Goal: Task Accomplishment & Management: Complete application form

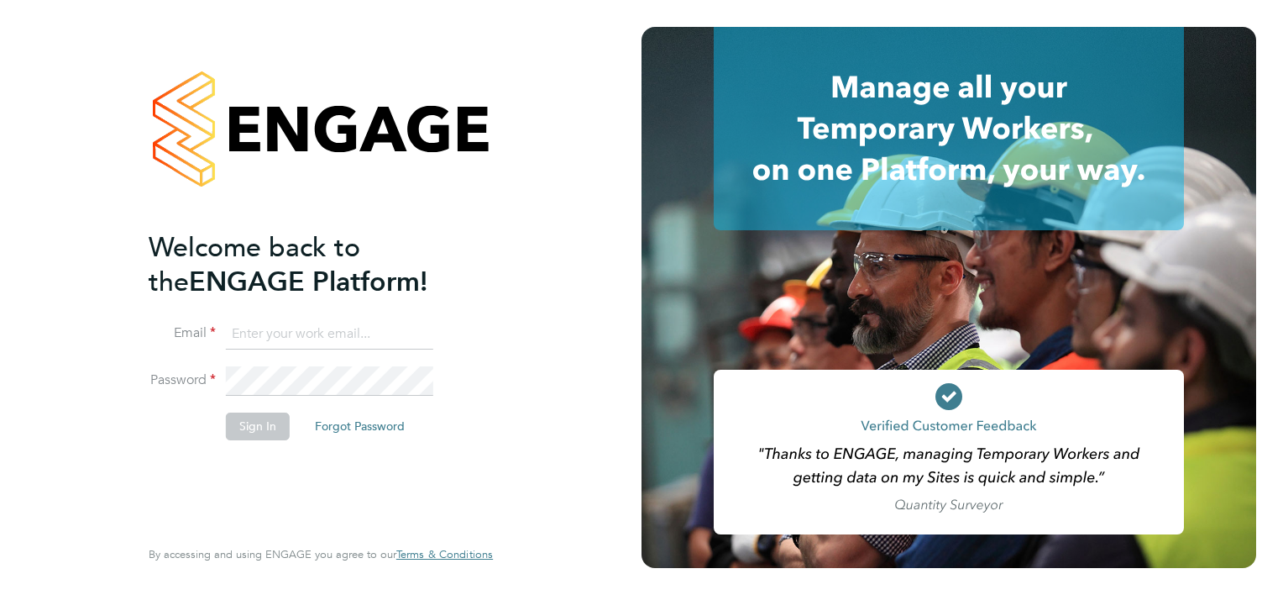
type input "[PERSON_NAME][EMAIL_ADDRESS][PERSON_NAME][DOMAIN_NAME]"
click at [245, 426] on button "Sign In" at bounding box center [258, 425] width 64 height 27
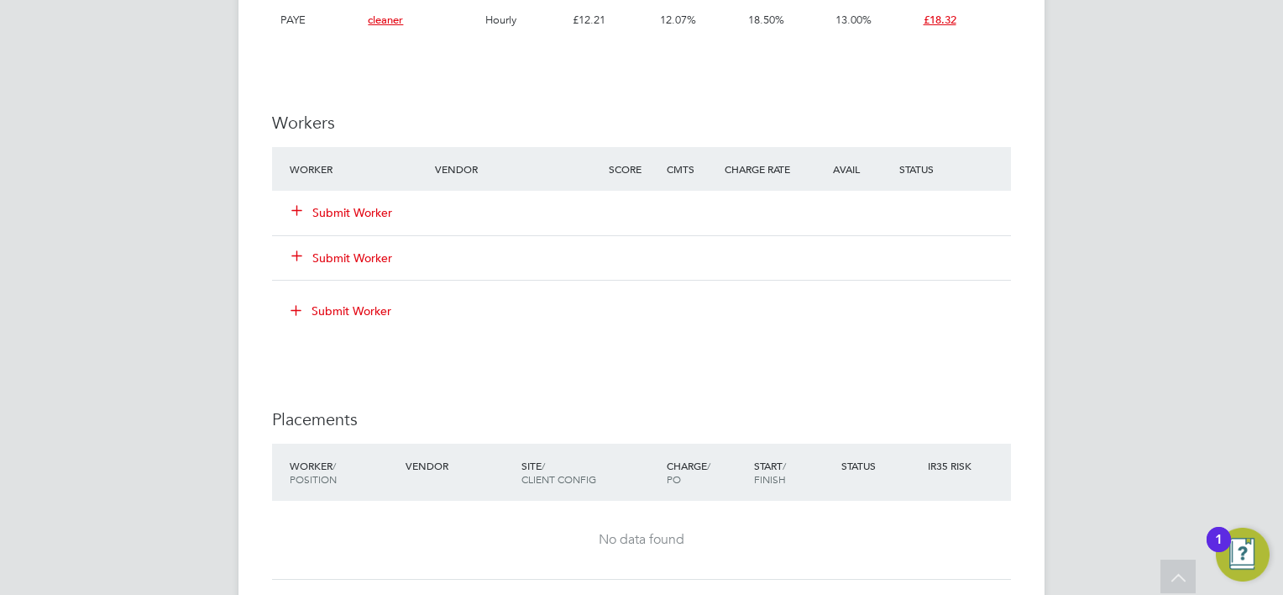
scroll to position [1260, 0]
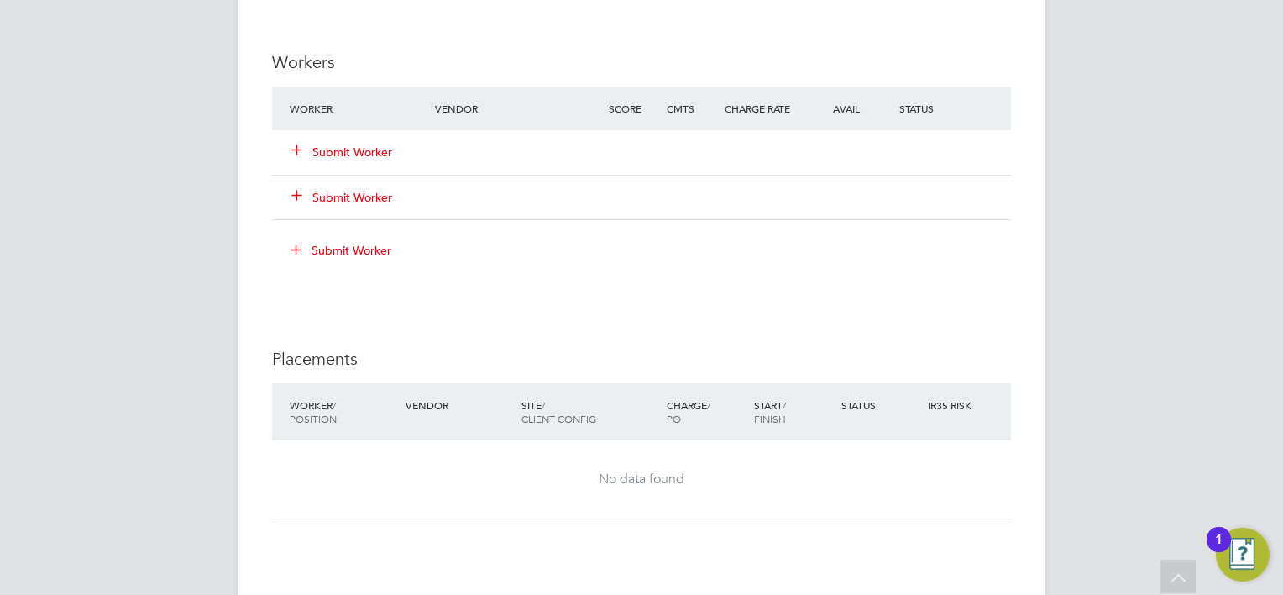
click at [343, 158] on button "Submit Worker" at bounding box center [342, 152] width 101 height 17
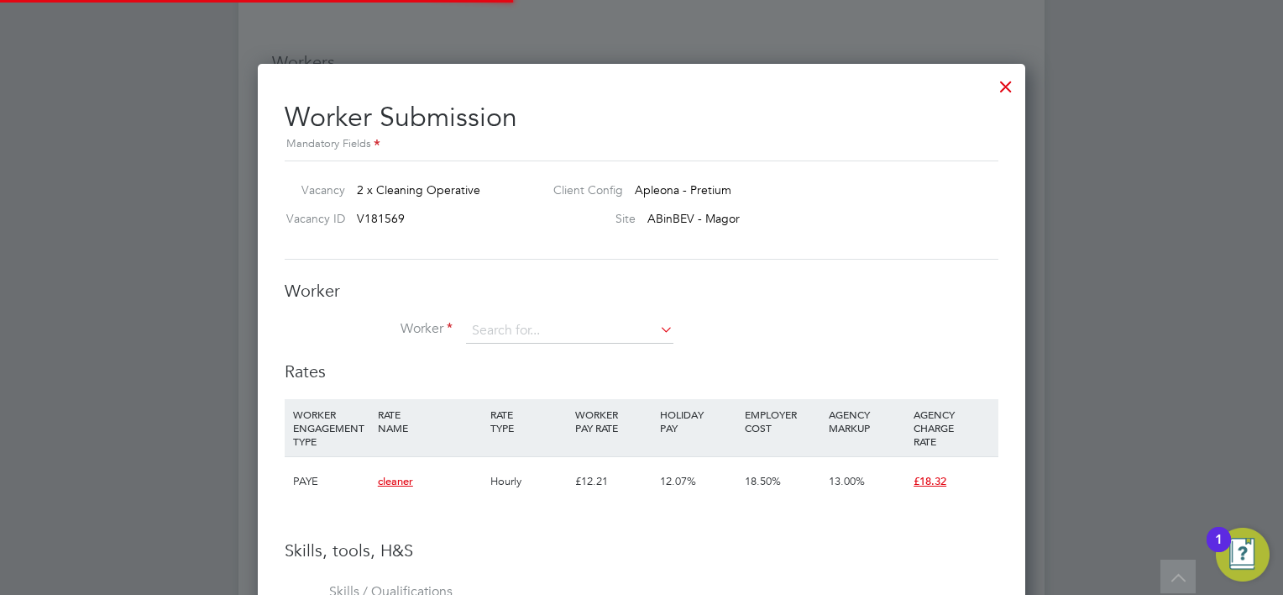
scroll to position [1058, 768]
click at [531, 333] on input at bounding box center [569, 330] width 207 height 25
click at [547, 438] on li "Daniel Jagiello (12624741)" at bounding box center [601, 444] width 271 height 23
type input "Daniel Jagiello (12624741)"
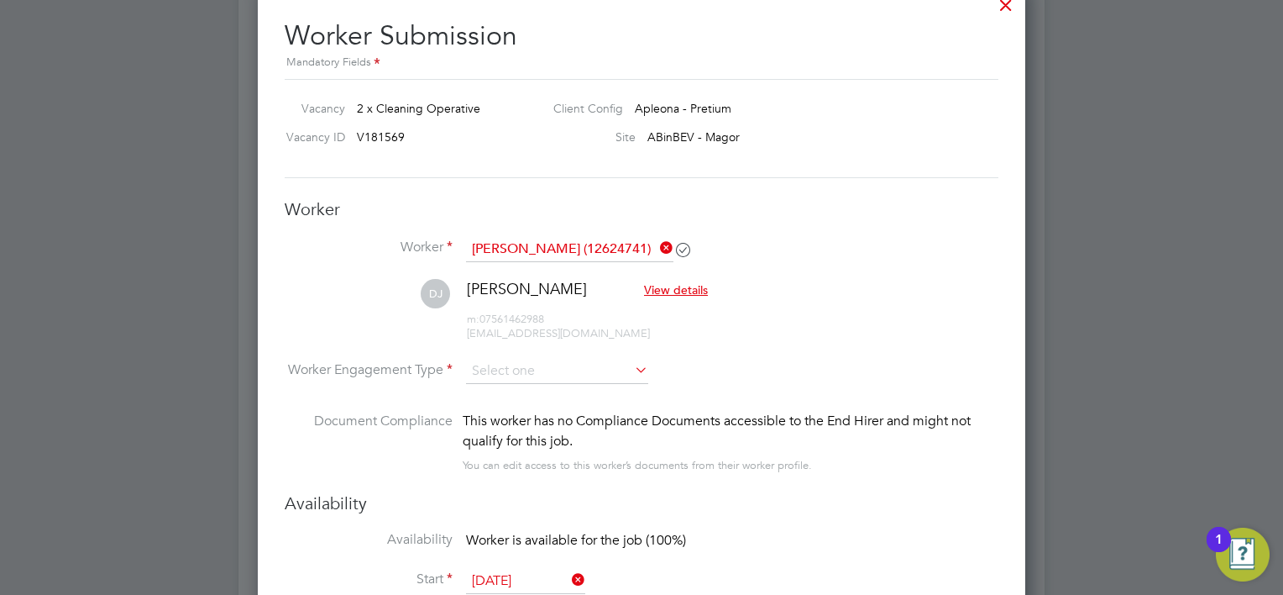
scroll to position [1512, 0]
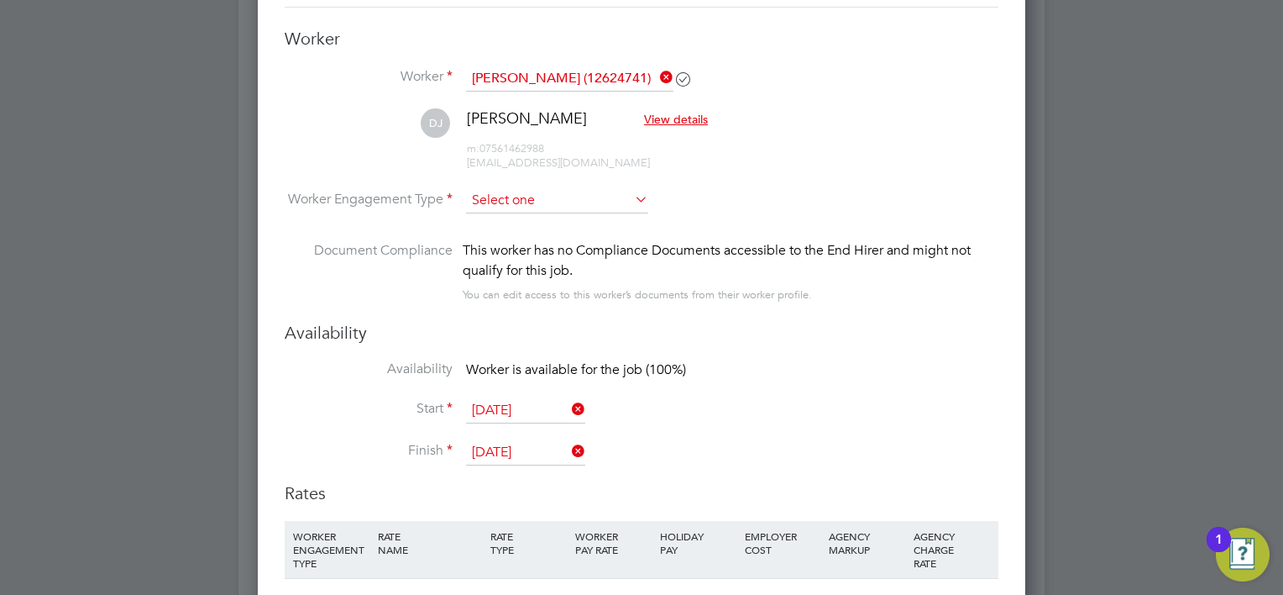
click at [531, 189] on input at bounding box center [557, 200] width 182 height 25
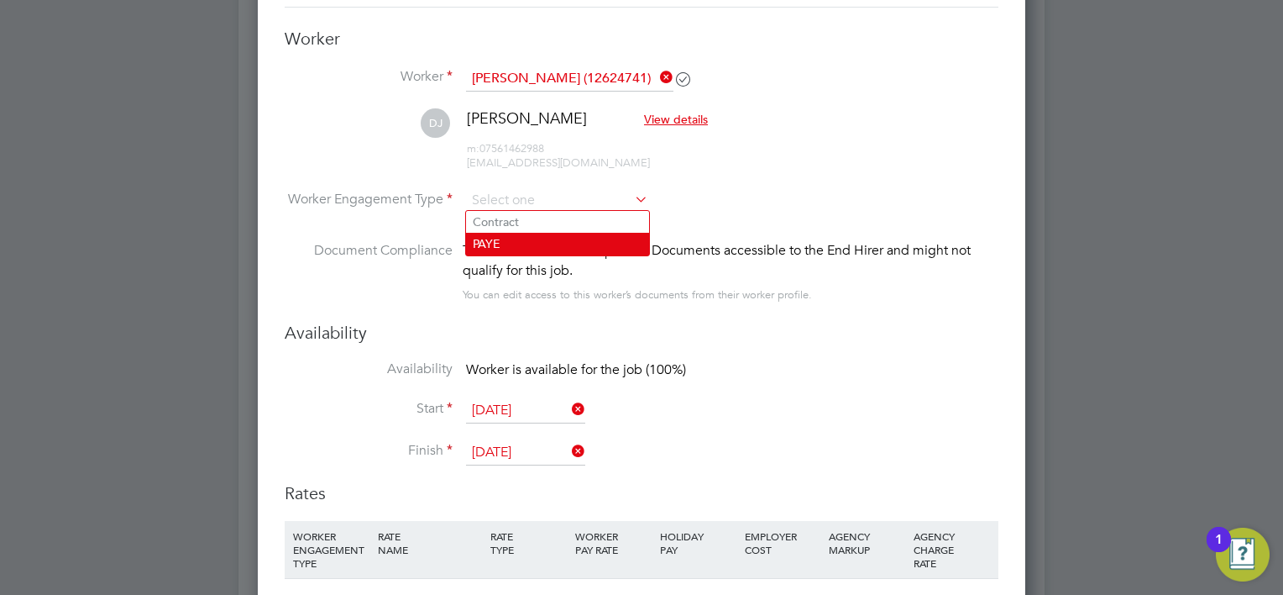
click at [537, 239] on li "PAYE" at bounding box center [557, 244] width 183 height 22
type input "PAYE"
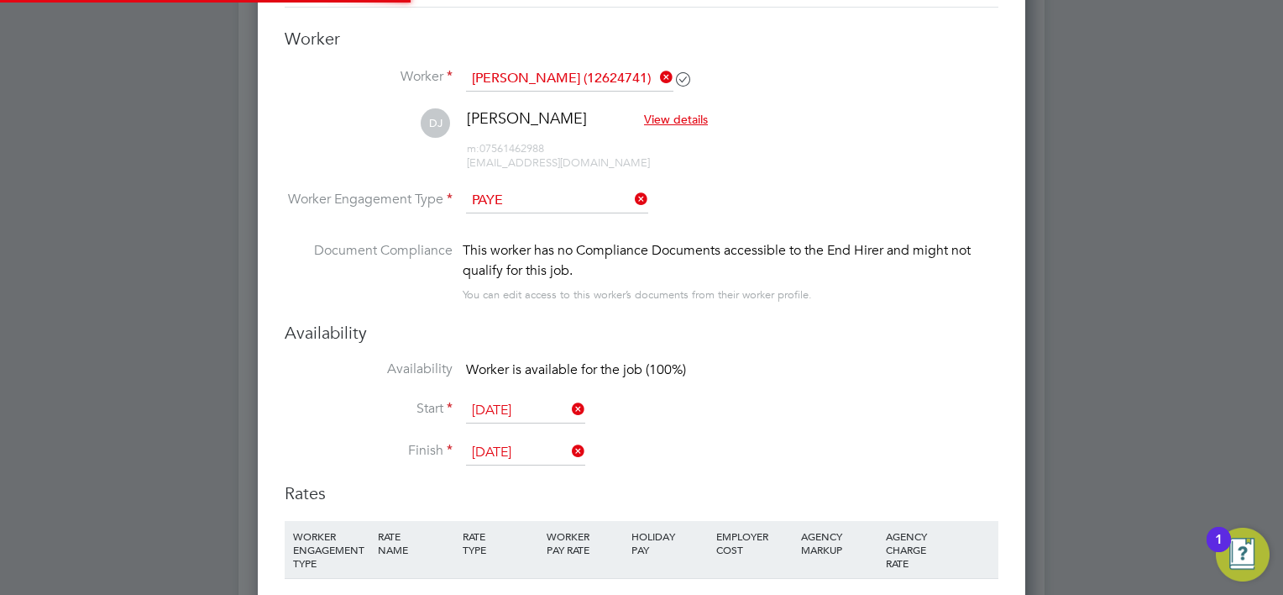
scroll to position [0, 0]
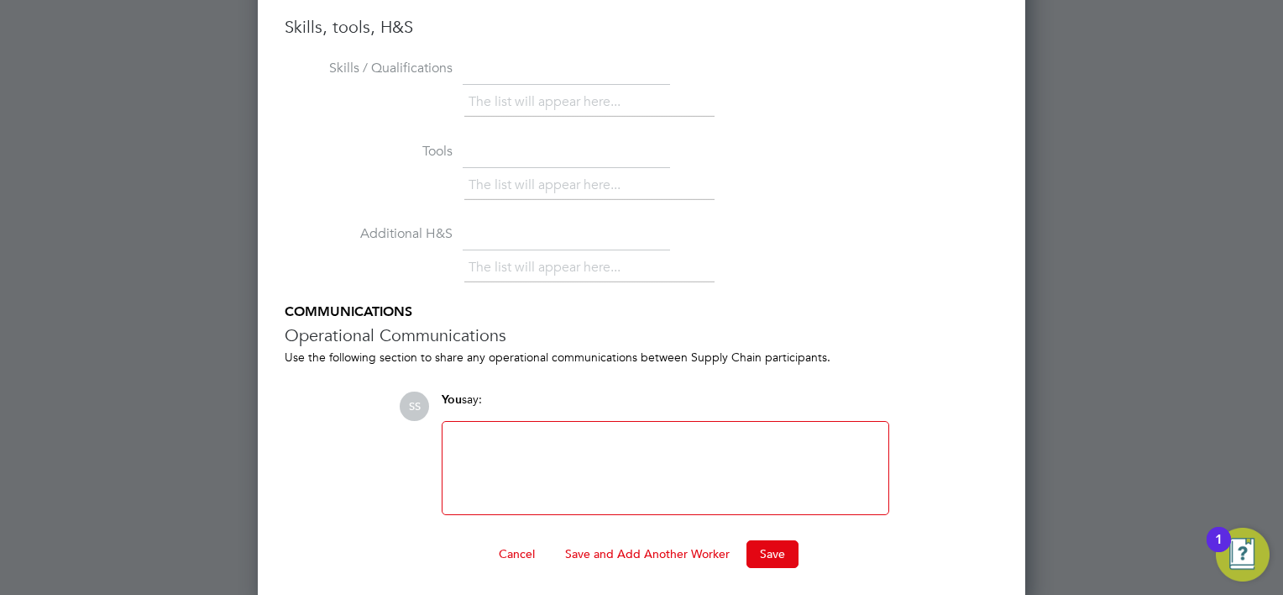
click at [652, 540] on button "Save and Add Another Worker" at bounding box center [647, 553] width 191 height 27
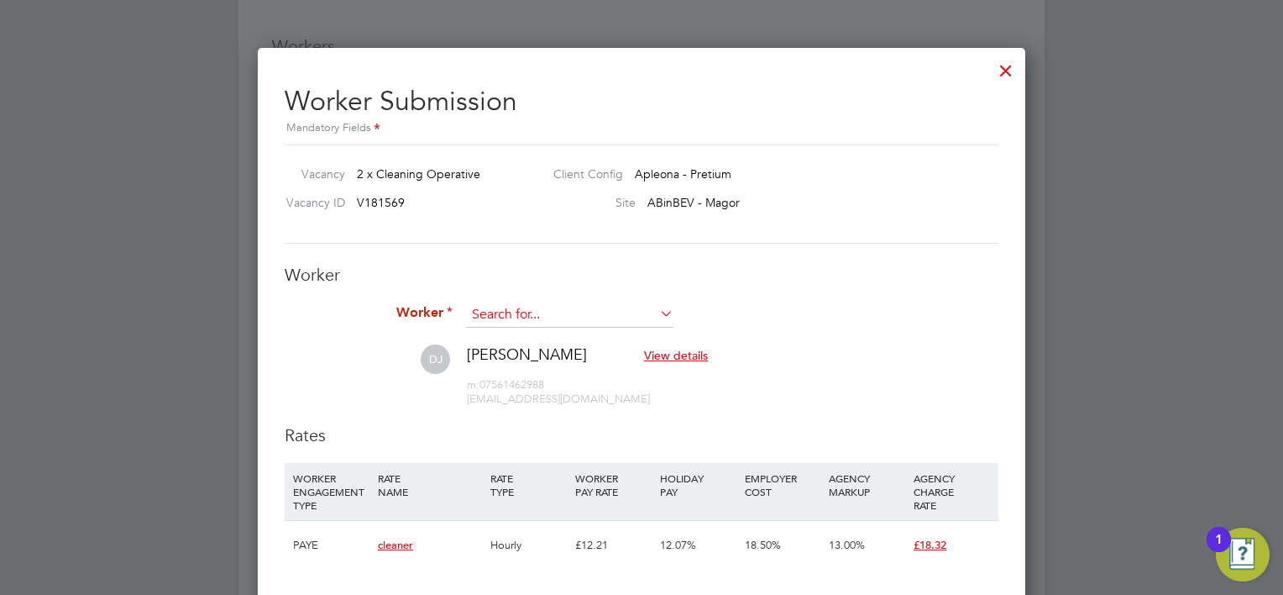
click at [524, 310] on input at bounding box center [569, 314] width 207 height 25
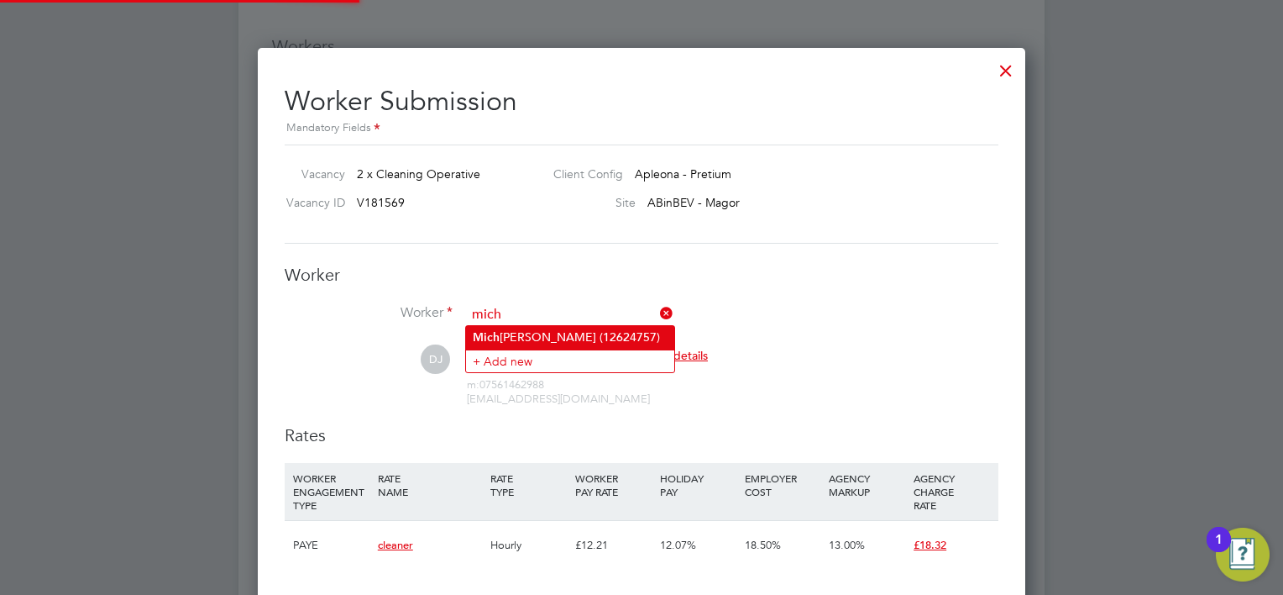
click at [533, 333] on li "Mich alina Jagiello (12624757)" at bounding box center [570, 337] width 208 height 23
type input "Michalina Jagiello (12624757)"
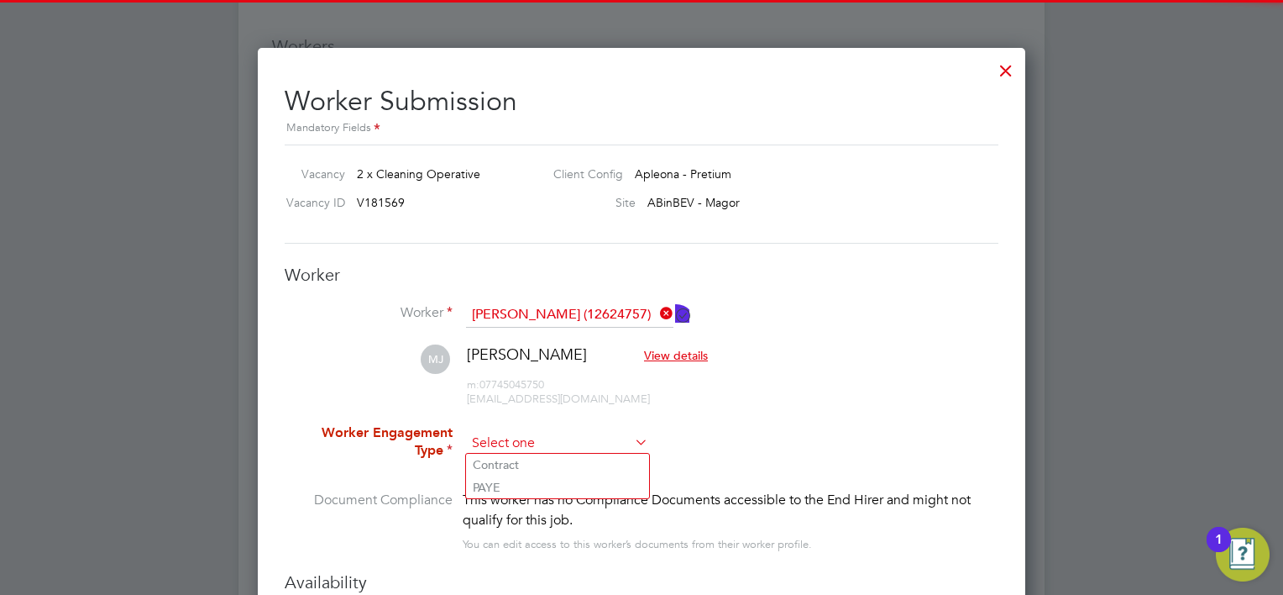
click at [564, 439] on input at bounding box center [557, 443] width 182 height 25
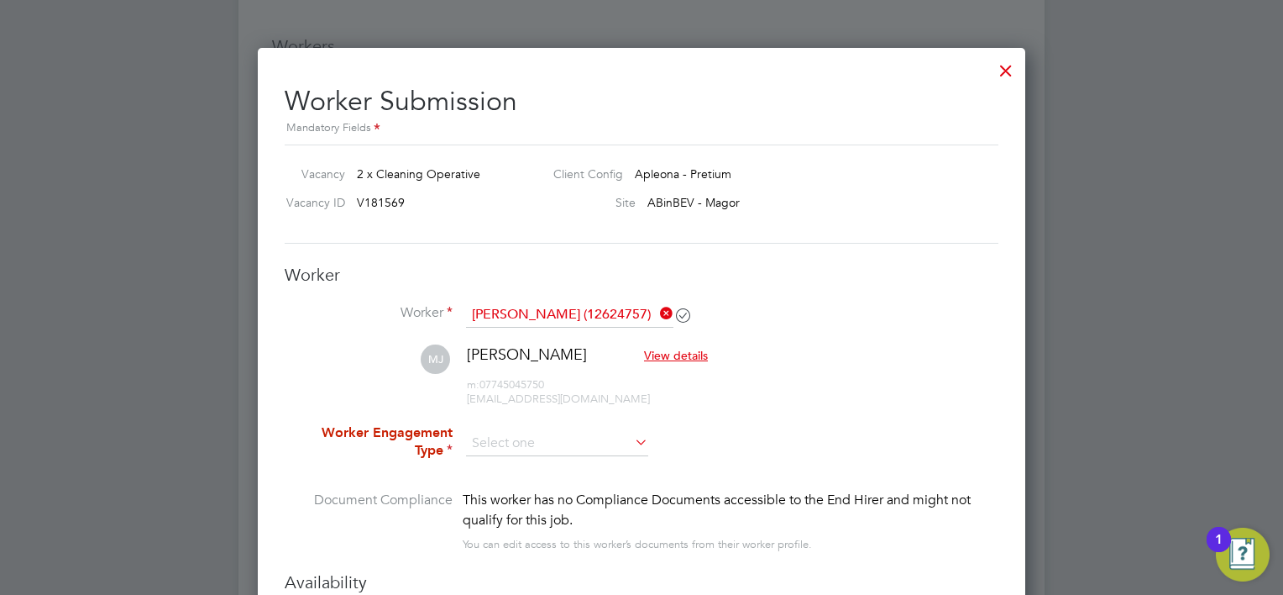
click at [558, 484] on li "PAYE" at bounding box center [557, 487] width 183 height 22
type input "PAYE"
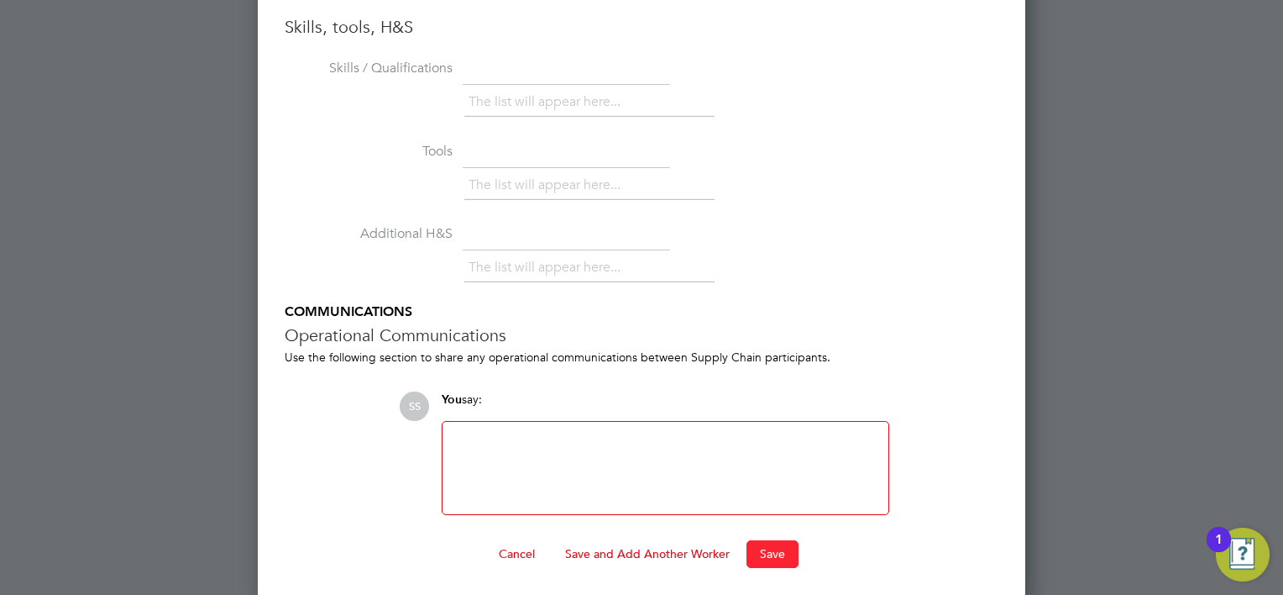
click at [764, 540] on button "Save" at bounding box center [773, 553] width 52 height 27
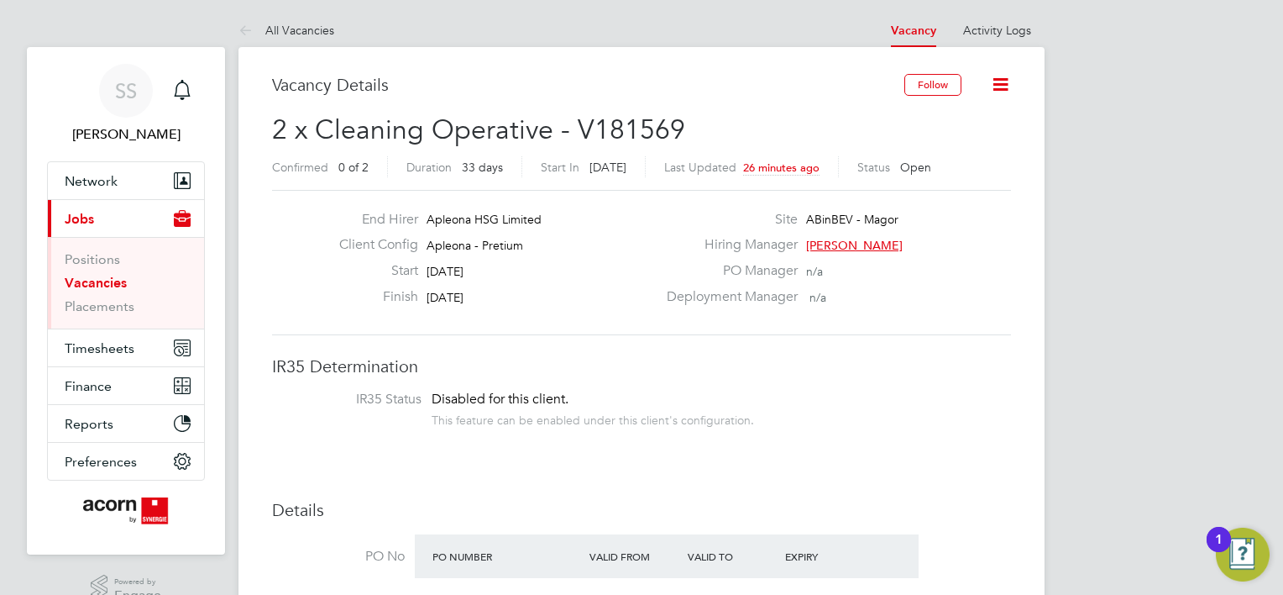
click at [1002, 87] on icon at bounding box center [1000, 84] width 21 height 21
click at [971, 291] on div "Deployment Manager n/a" at bounding box center [837, 301] width 361 height 26
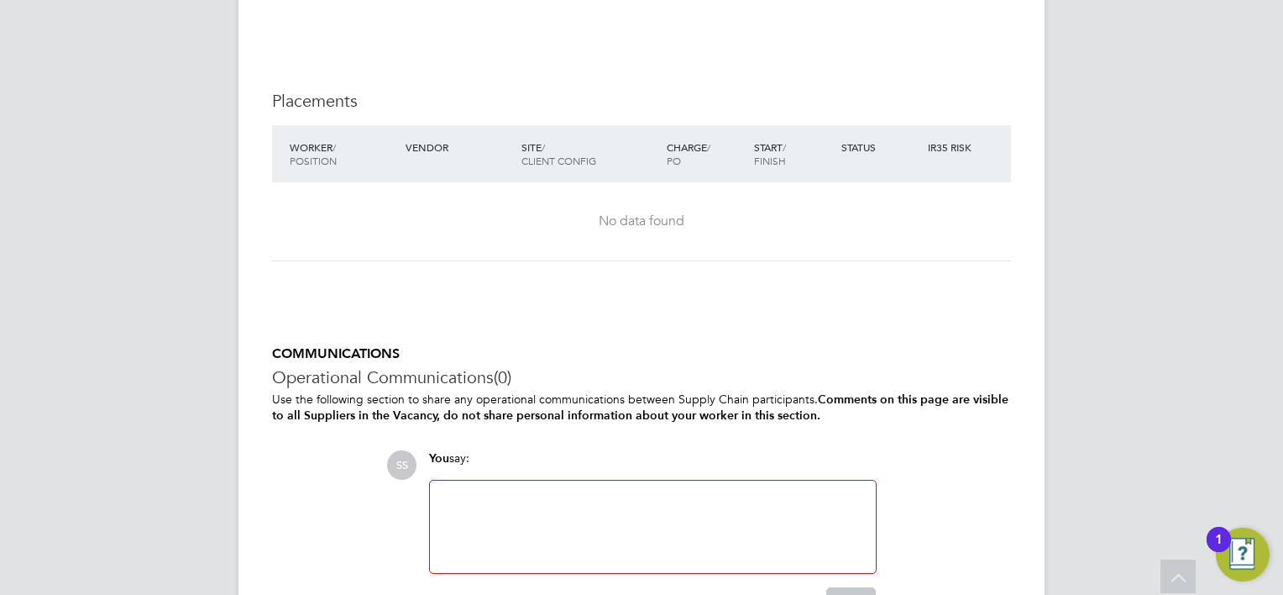
scroll to position [1176, 0]
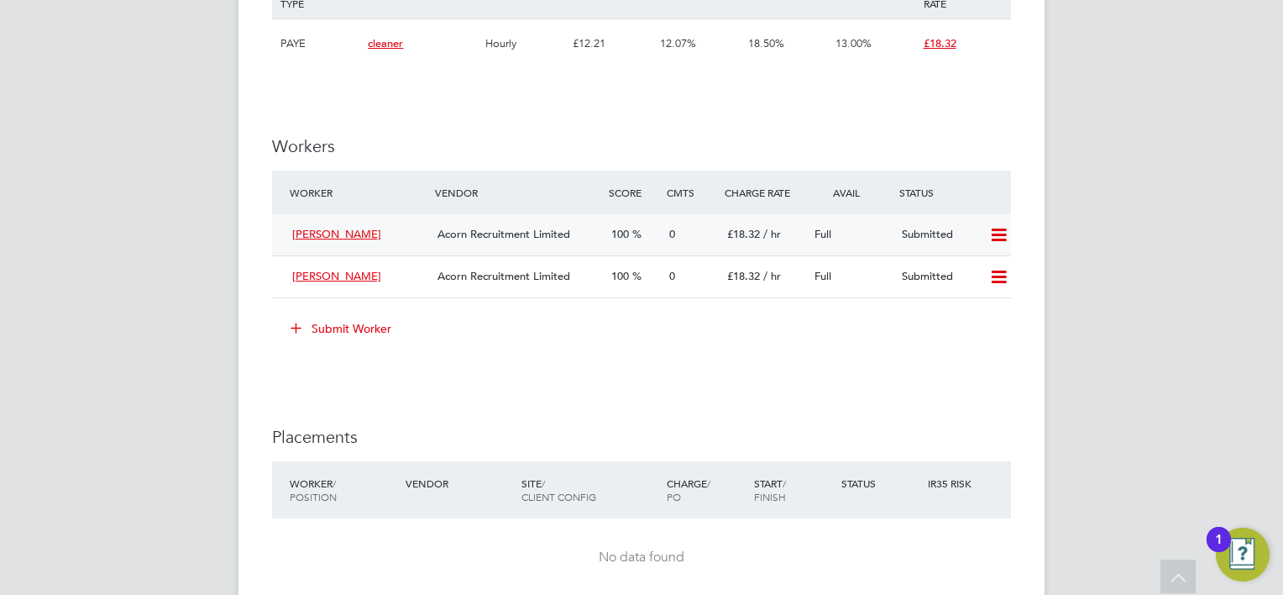
click at [1001, 228] on icon at bounding box center [998, 234] width 21 height 13
click at [1006, 122] on div "IR35 Determination IR35 Status Disabled for this client. This feature can be en…" at bounding box center [641, 78] width 739 height 1796
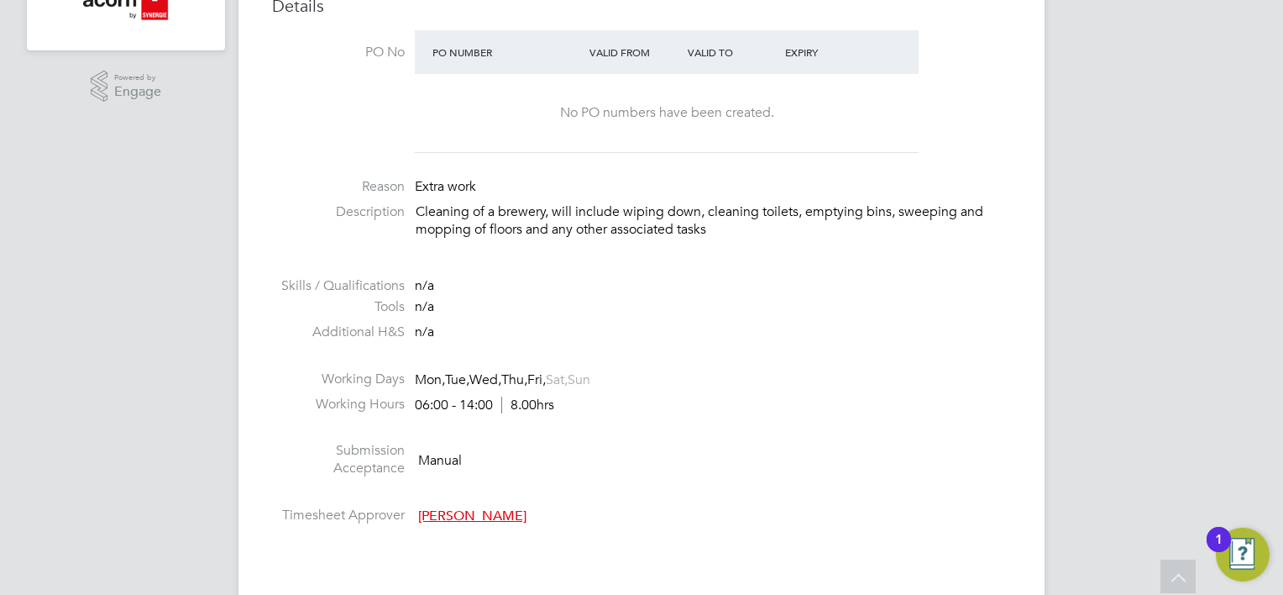
scroll to position [0, 0]
